Goal: Information Seeking & Learning: Understand process/instructions

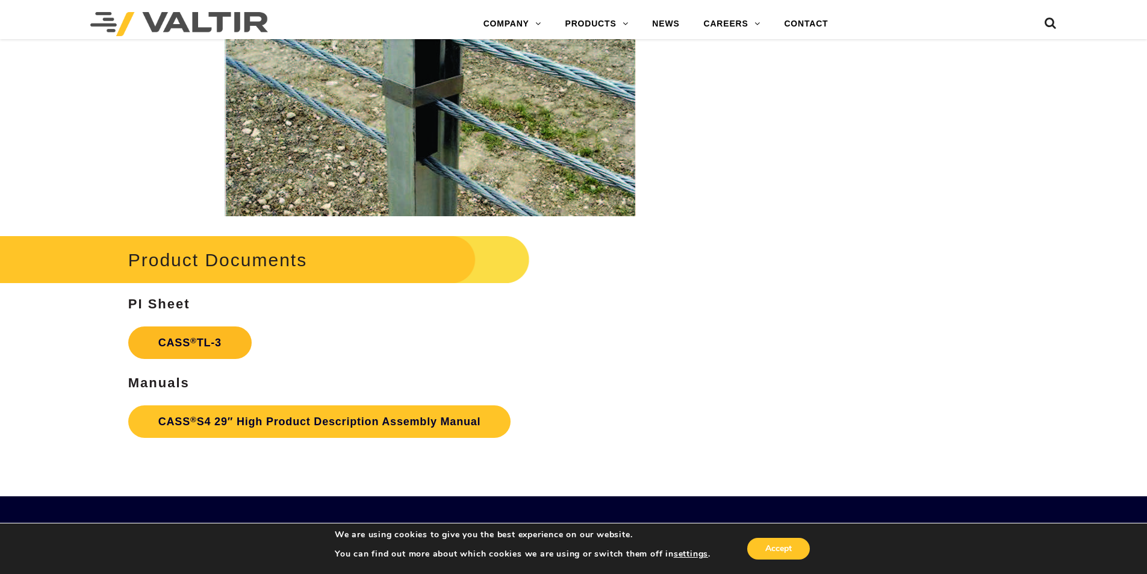
scroll to position [1807, 0]
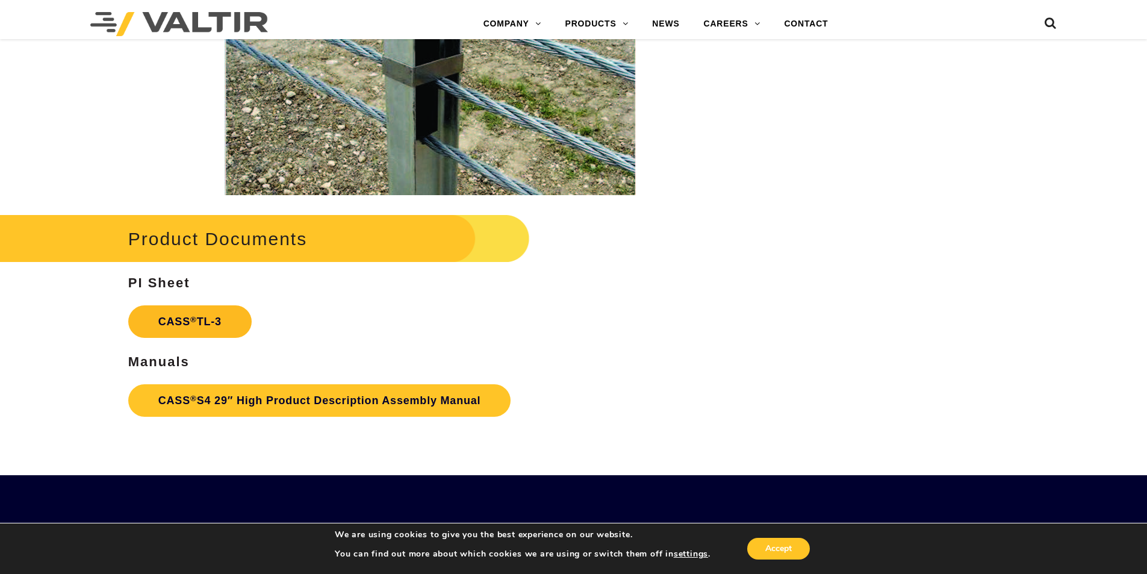
click at [178, 325] on link "CASS ® TL-3" at bounding box center [189, 321] width 123 height 33
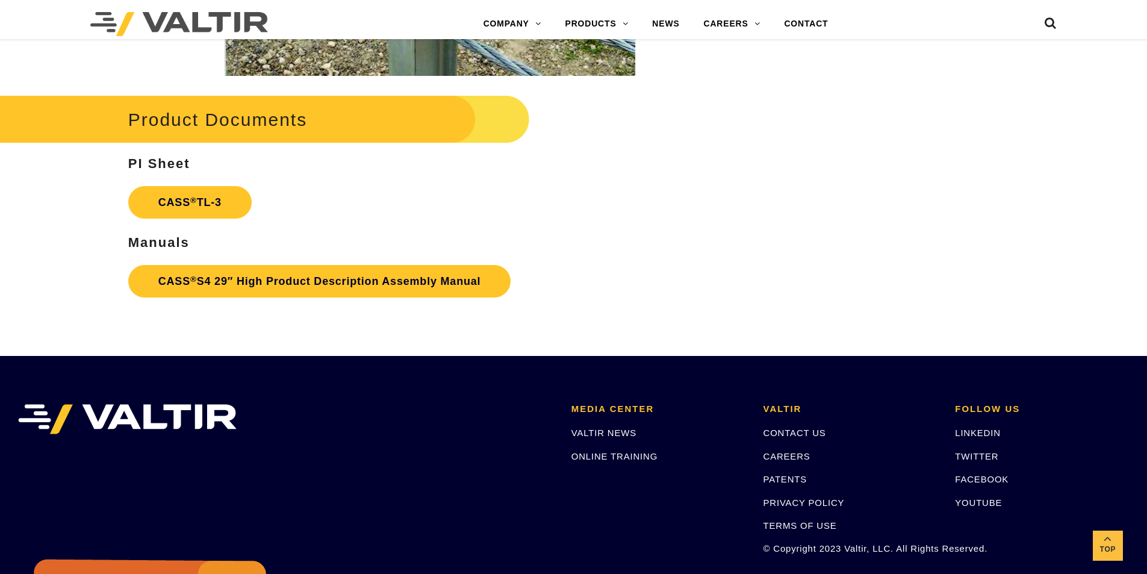
scroll to position [1927, 0]
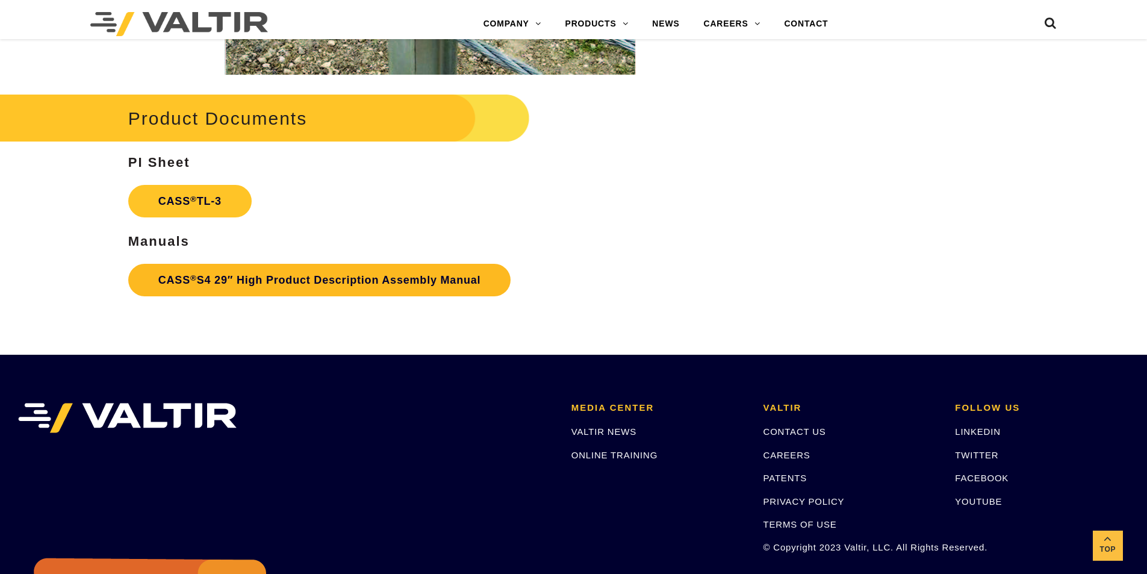
click at [190, 282] on link "CASS ® S4 29″ High Product Description Assembly Manual" at bounding box center [319, 280] width 383 height 33
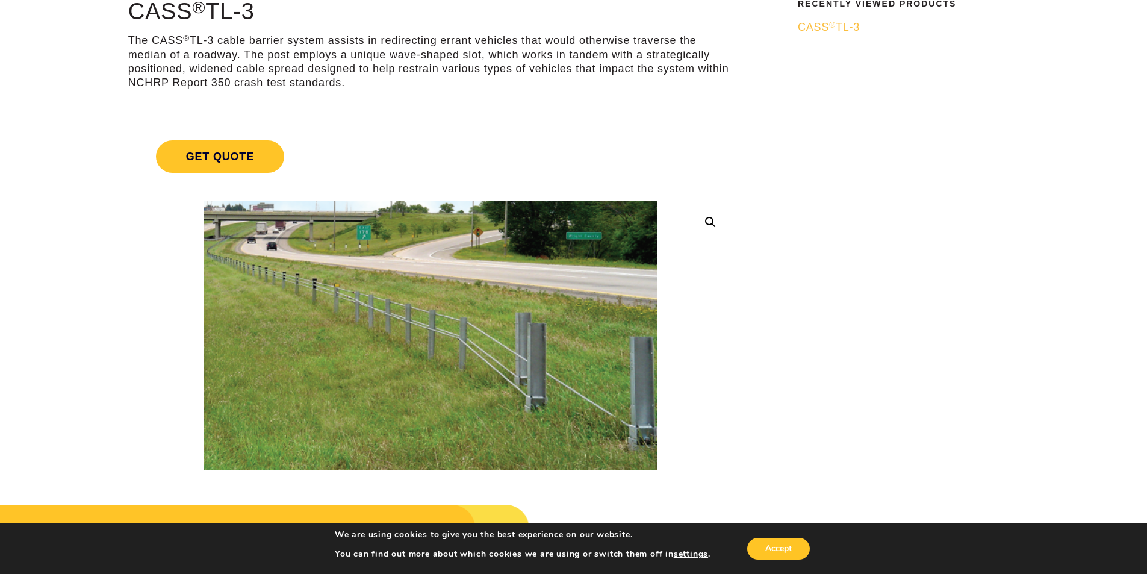
scroll to position [0, 0]
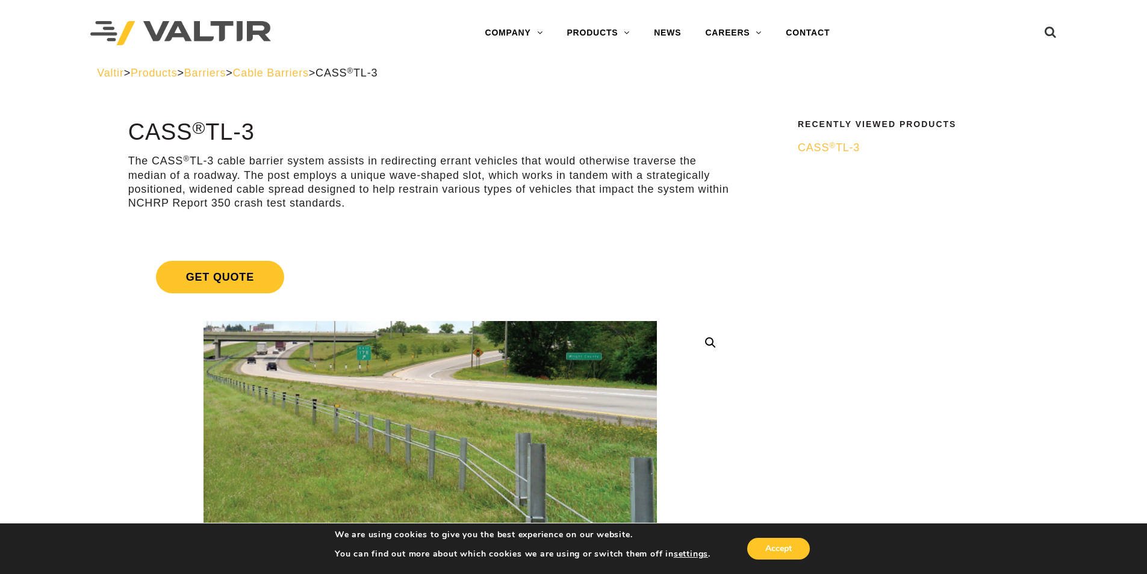
click at [839, 145] on span "CASS ® TL-3" at bounding box center [829, 148] width 62 height 12
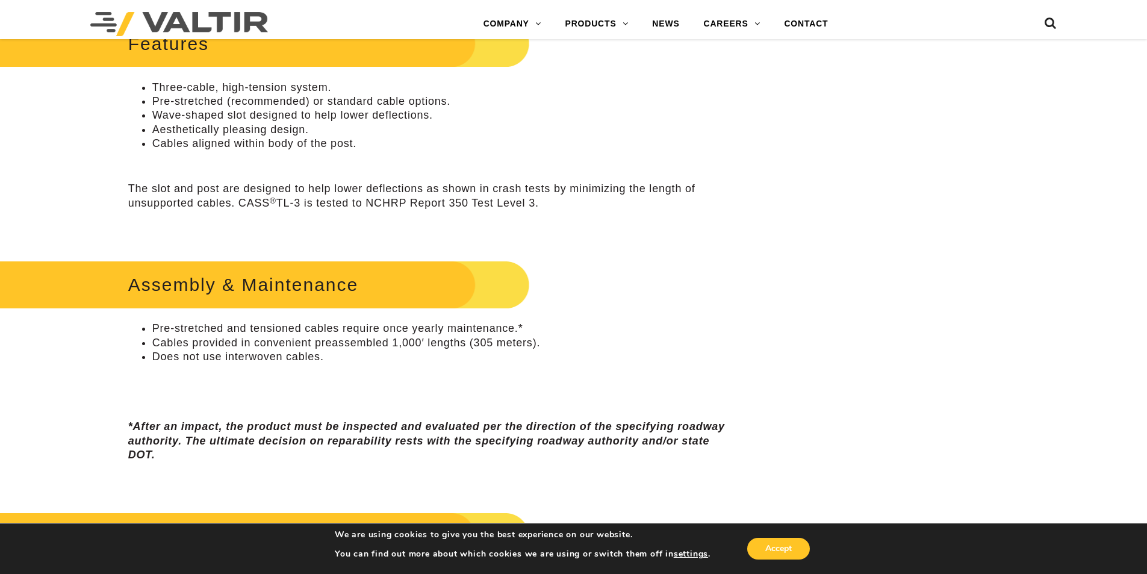
scroll to position [843, 0]
